Goal: Obtain resource: Download file/media

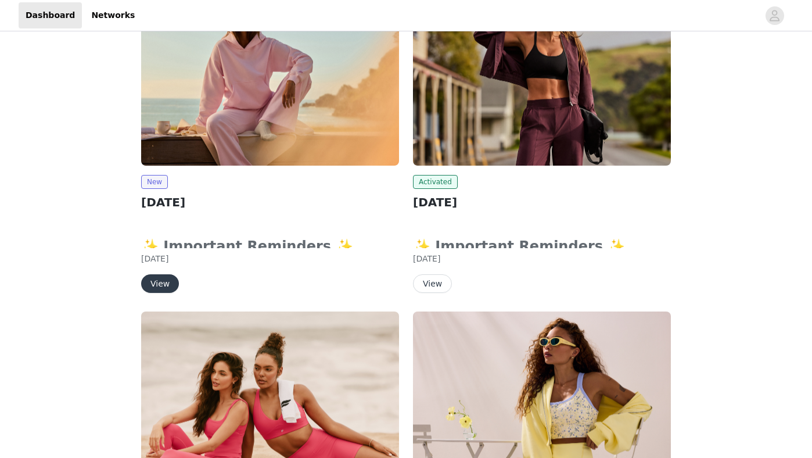
click at [157, 282] on button "View" at bounding box center [160, 283] width 38 height 19
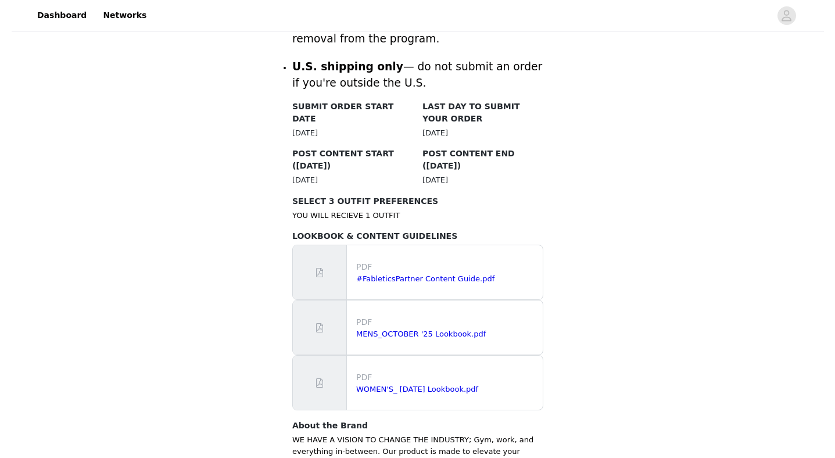
scroll to position [630, 0]
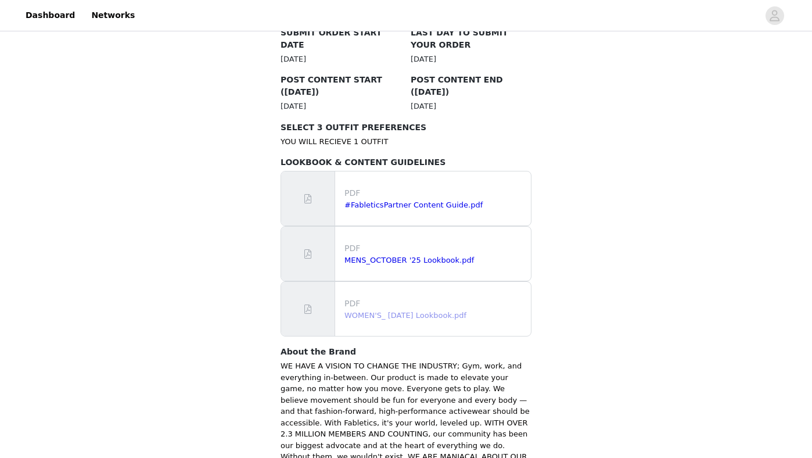
click at [364, 311] on link "WOMEN'S_ [DATE] Lookbook.pdf" at bounding box center [405, 315] width 122 height 9
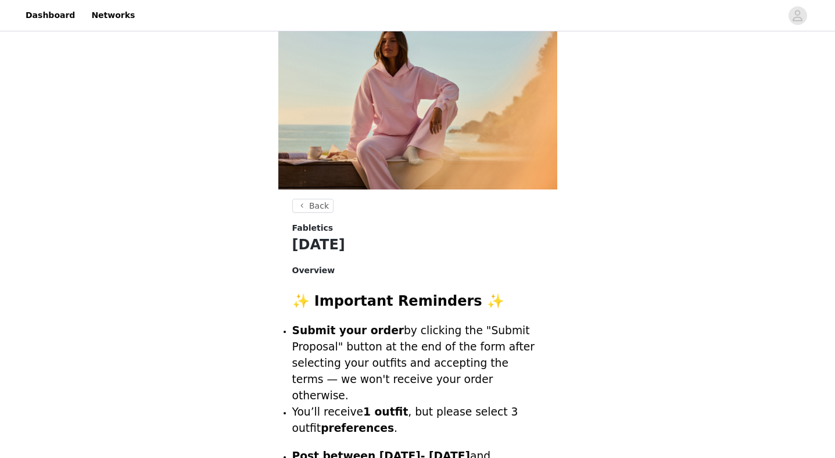
scroll to position [0, 0]
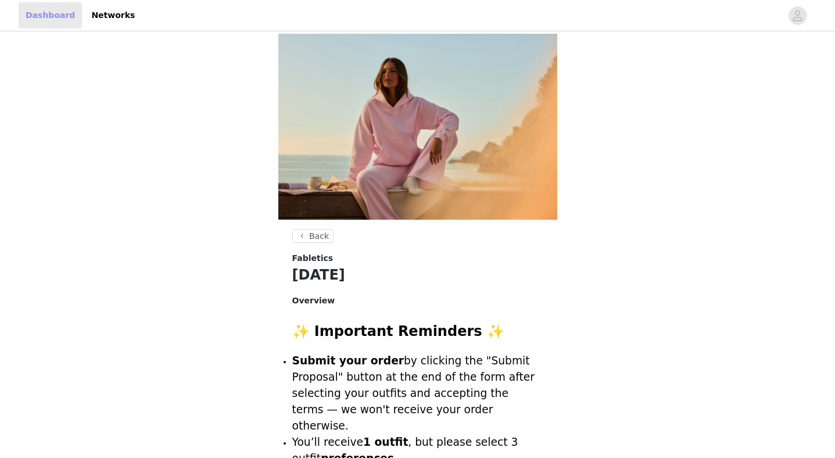
click at [48, 15] on link "Dashboard" at bounding box center [50, 15] width 63 height 26
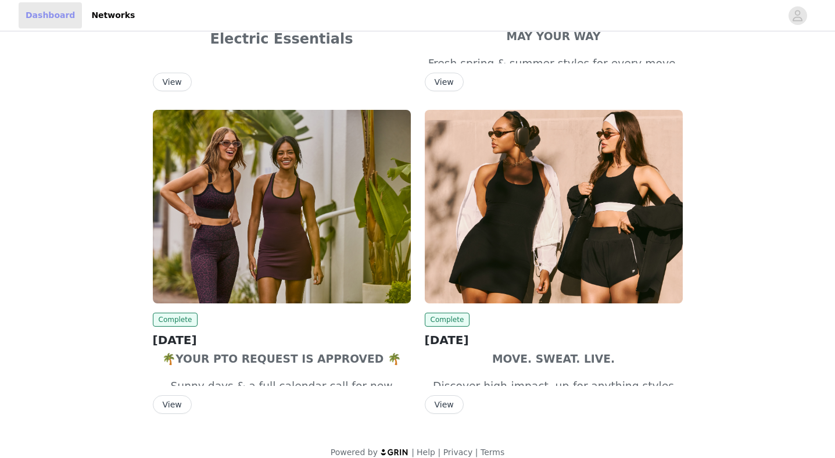
scroll to position [990, 0]
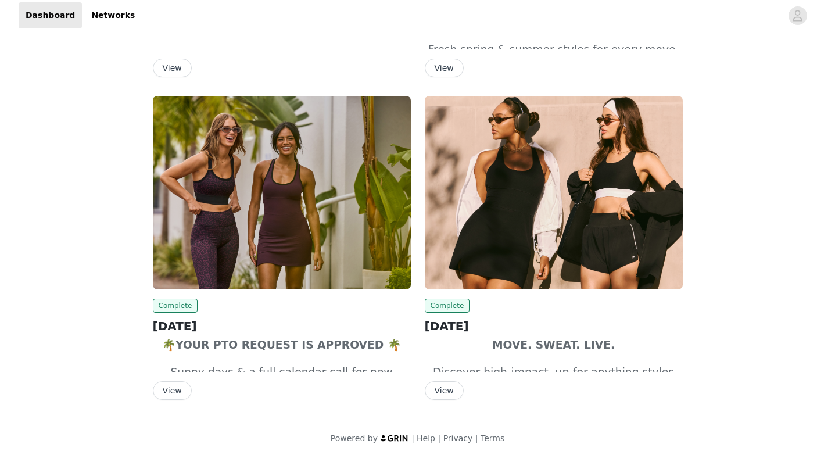
click at [171, 393] on button "View" at bounding box center [172, 390] width 39 height 19
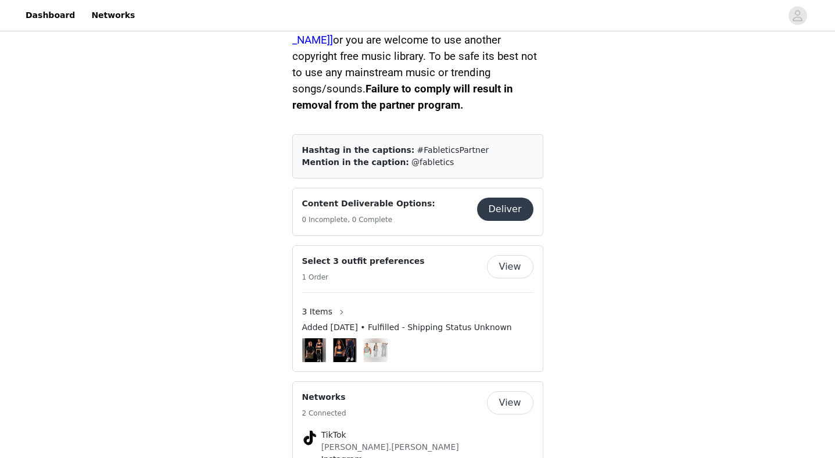
scroll to position [685, 0]
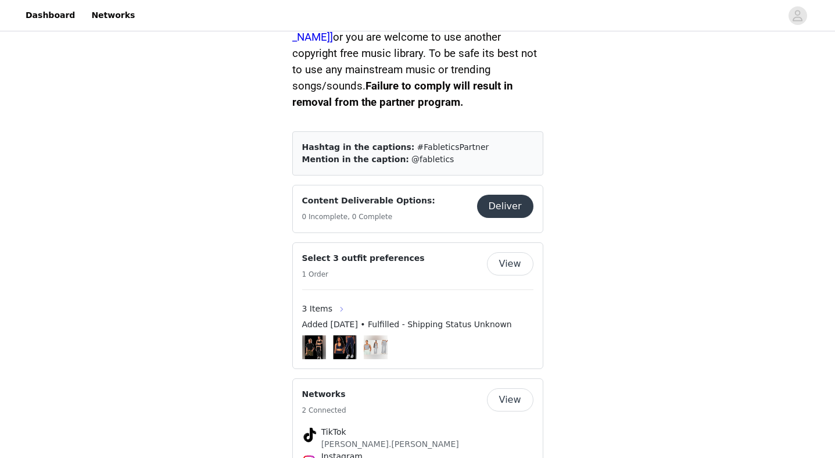
click at [339, 300] on button "button" at bounding box center [341, 309] width 19 height 19
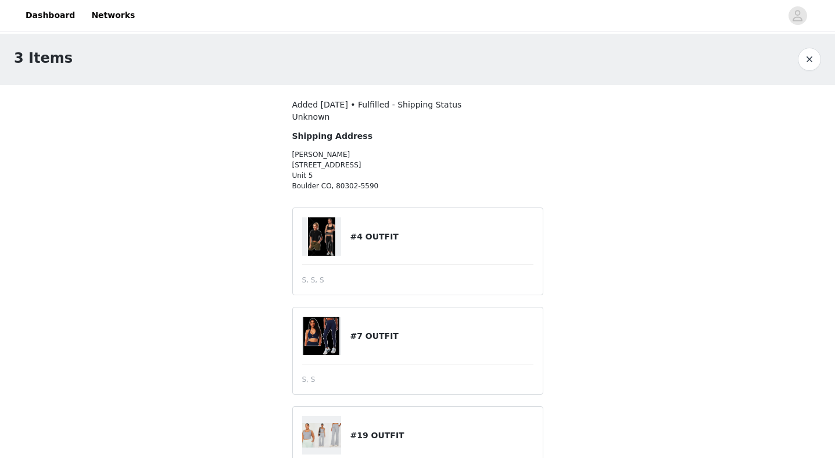
click at [317, 239] on img at bounding box center [322, 236] width 28 height 38
click at [375, 231] on h4 "#4 OUTFIT" at bounding box center [441, 237] width 183 height 12
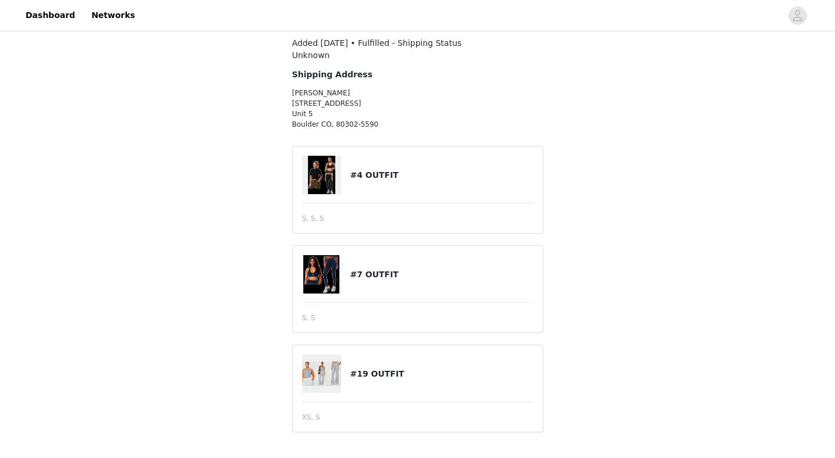
click at [328, 274] on img at bounding box center [321, 274] width 36 height 38
click at [325, 374] on img at bounding box center [321, 373] width 39 height 24
click at [368, 369] on h4 "#19 OUTFIT" at bounding box center [441, 374] width 183 height 12
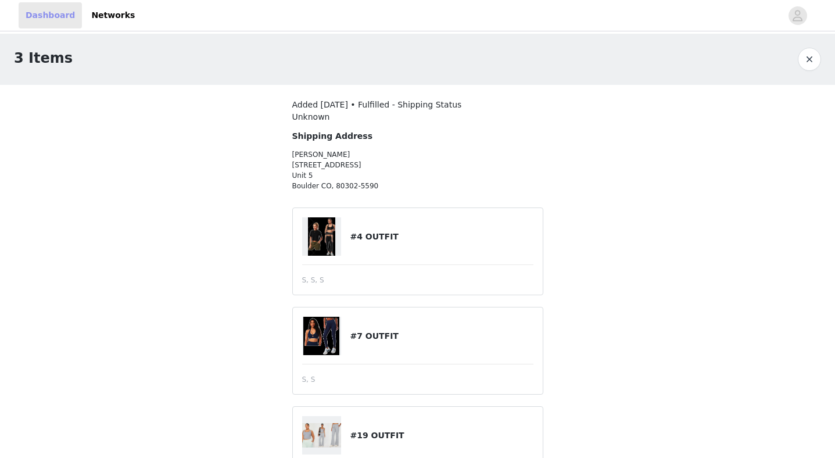
click at [41, 17] on link "Dashboard" at bounding box center [50, 15] width 63 height 26
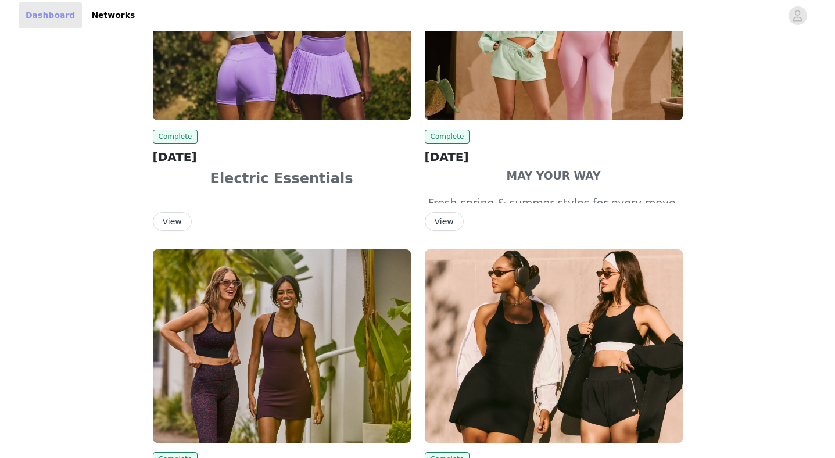
scroll to position [990, 0]
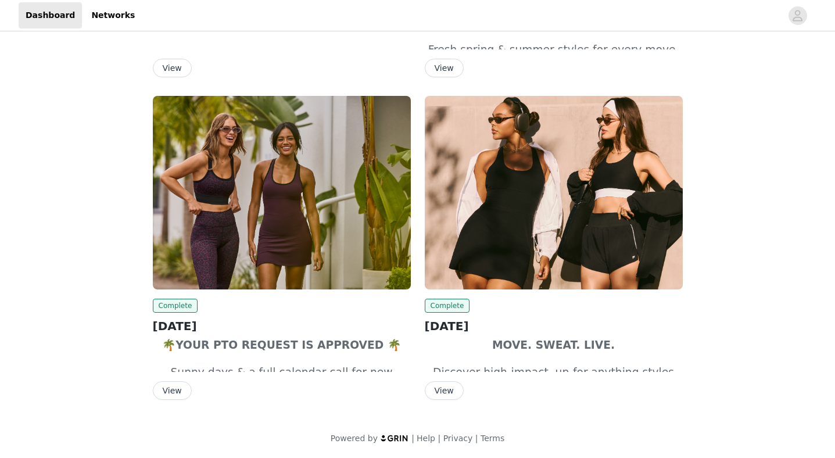
click at [169, 387] on button "View" at bounding box center [172, 390] width 39 height 19
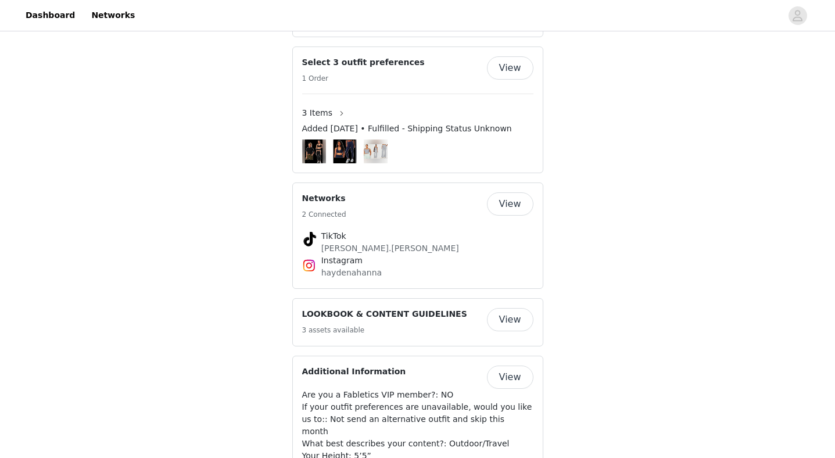
scroll to position [889, 0]
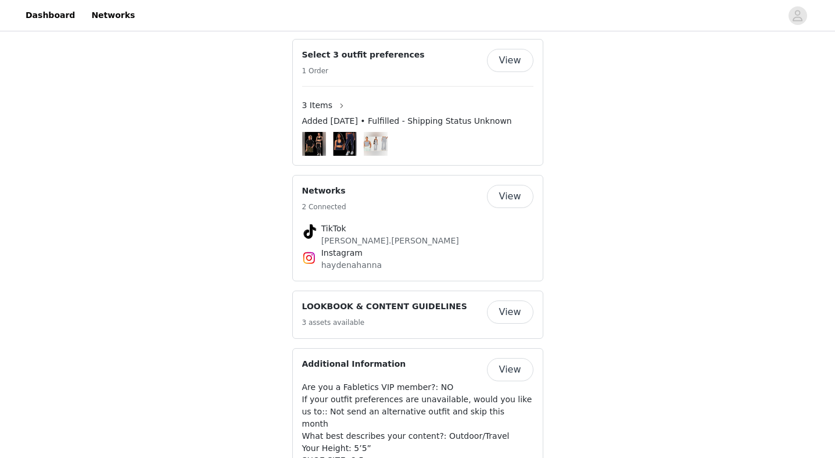
click at [500, 300] on button "View" at bounding box center [510, 311] width 46 height 23
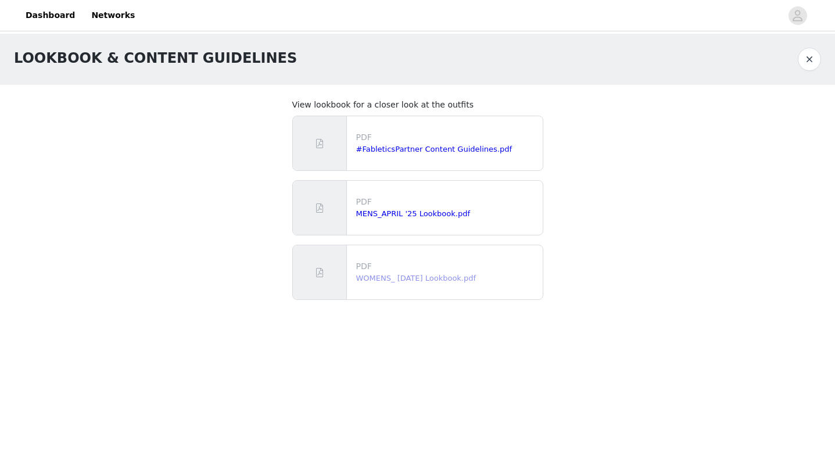
click at [366, 279] on link "WOMENS_ [DATE] Lookbook.pdf" at bounding box center [416, 278] width 120 height 9
click at [41, 16] on link "Dashboard" at bounding box center [50, 15] width 63 height 26
